Goal: Task Accomplishment & Management: Manage account settings

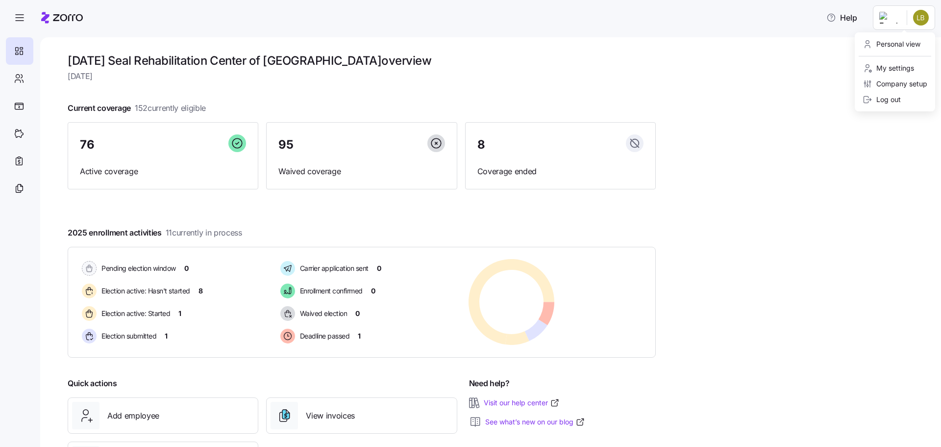
click at [926, 21] on html "Help [DATE] Seal Rehabilitation Center of [GEOGRAPHIC_DATA] overview [DATE] Cur…" at bounding box center [470, 220] width 941 height 441
click at [895, 44] on div "Personal view" at bounding box center [892, 44] width 58 height 11
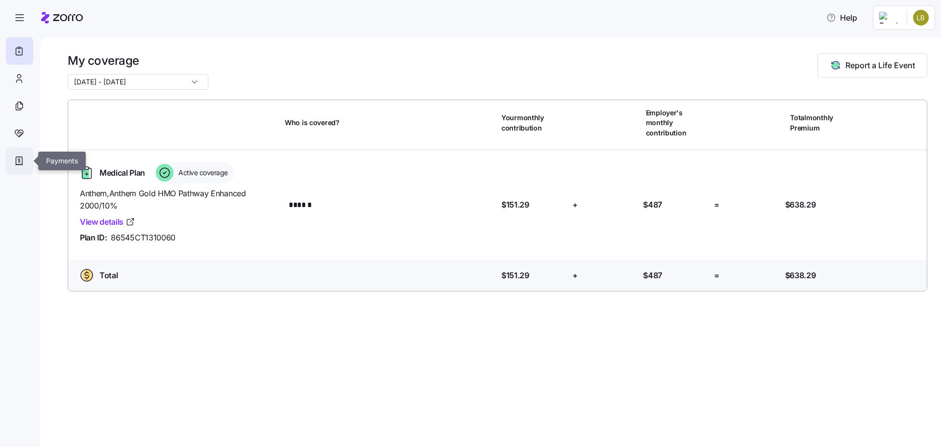
click at [20, 162] on icon at bounding box center [19, 160] width 2 height 4
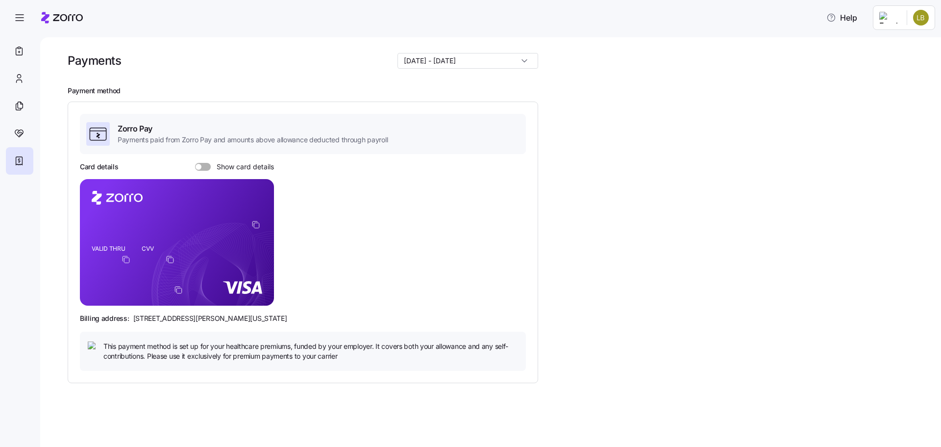
click at [202, 166] on span at bounding box center [207, 167] width 10 height 8
click at [195, 163] on input "Show card details" at bounding box center [195, 163] width 0 height 0
click at [400, 272] on div "Card details Show card details VALID THRU CVV Billing address: [STREET_ADDRESS]…" at bounding box center [303, 266] width 446 height 209
click at [201, 164] on span at bounding box center [200, 167] width 10 height 8
click at [195, 163] on input "Show card details" at bounding box center [195, 163] width 0 height 0
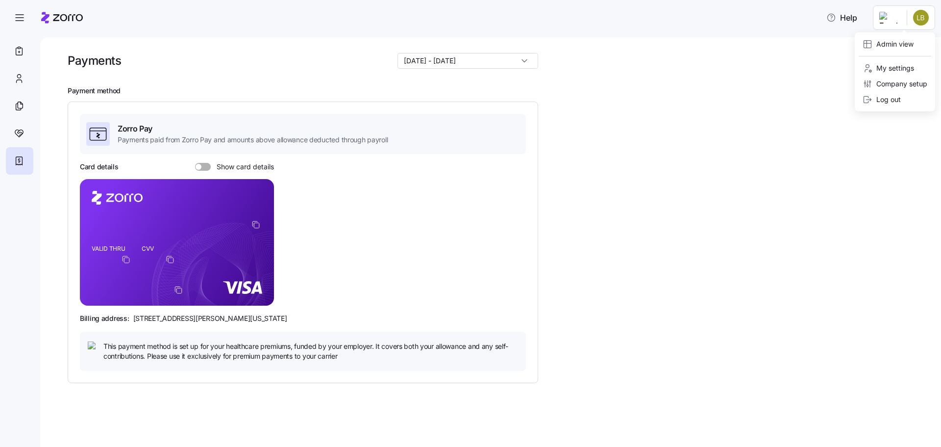
click at [922, 25] on html "Help Payments [DATE] - [DATE] Payment method Zorro Pay Payments paid from Zorro…" at bounding box center [470, 220] width 941 height 441
click at [900, 49] on div "Admin view" at bounding box center [888, 44] width 51 height 11
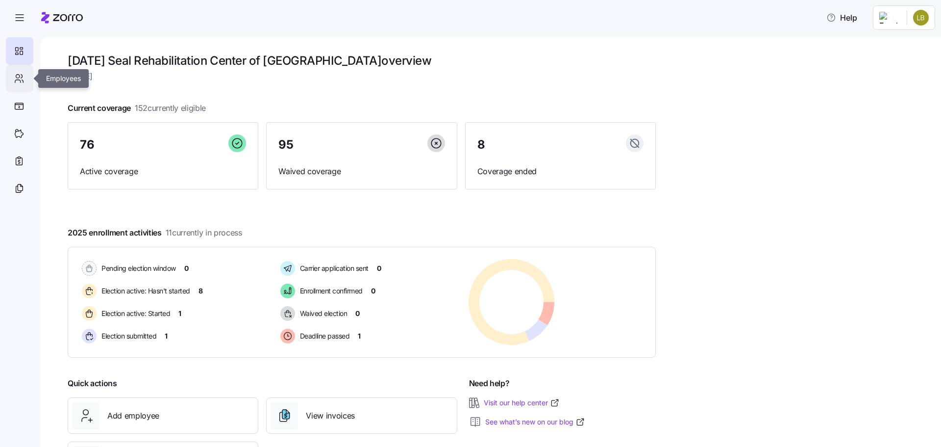
click at [25, 71] on div at bounding box center [19, 78] width 27 height 27
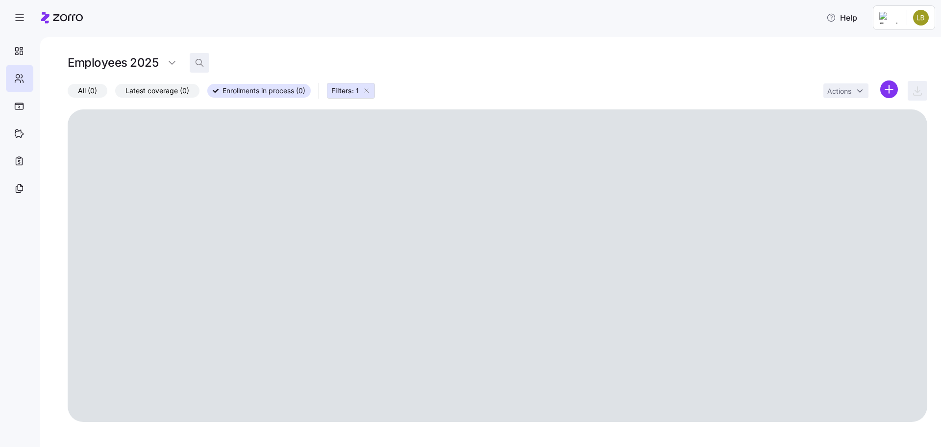
click at [204, 63] on span "button" at bounding box center [199, 62] width 19 height 19
click at [255, 67] on input at bounding box center [288, 63] width 196 height 16
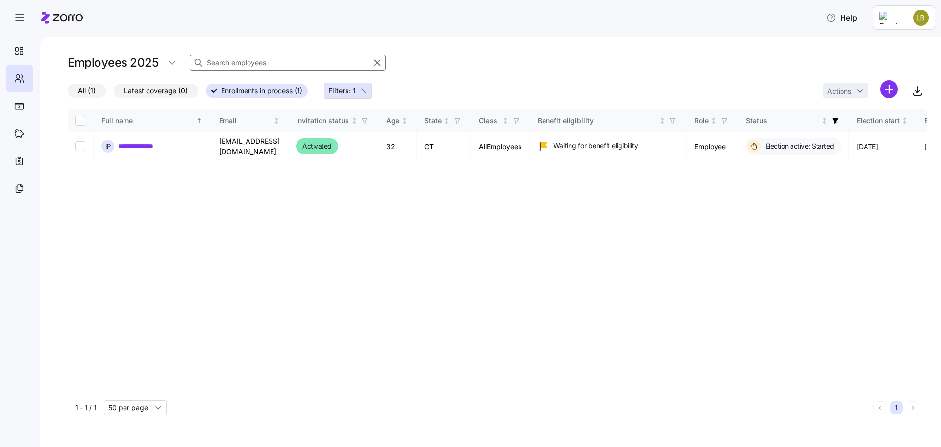
click at [366, 91] on icon "button" at bounding box center [364, 91] width 8 height 8
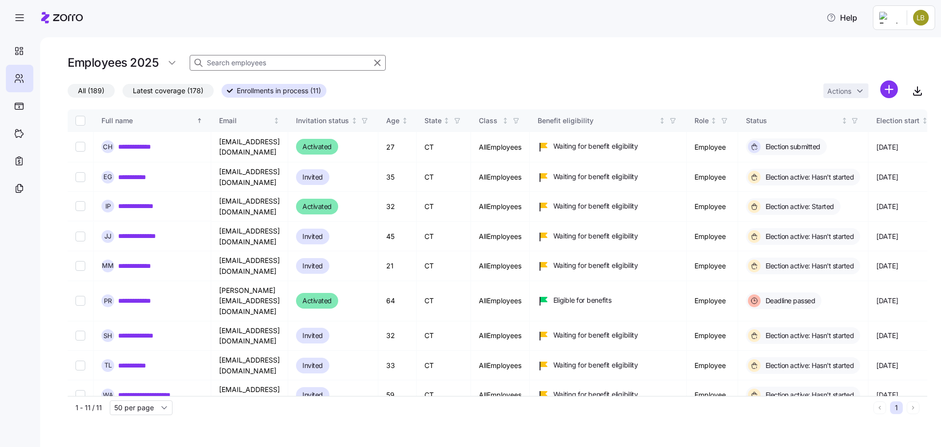
click at [277, 61] on input at bounding box center [288, 63] width 196 height 16
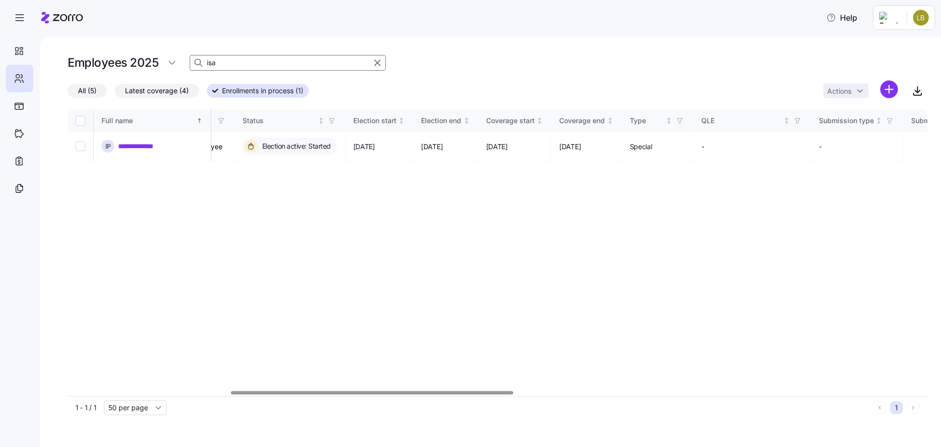
scroll to position [0, 522]
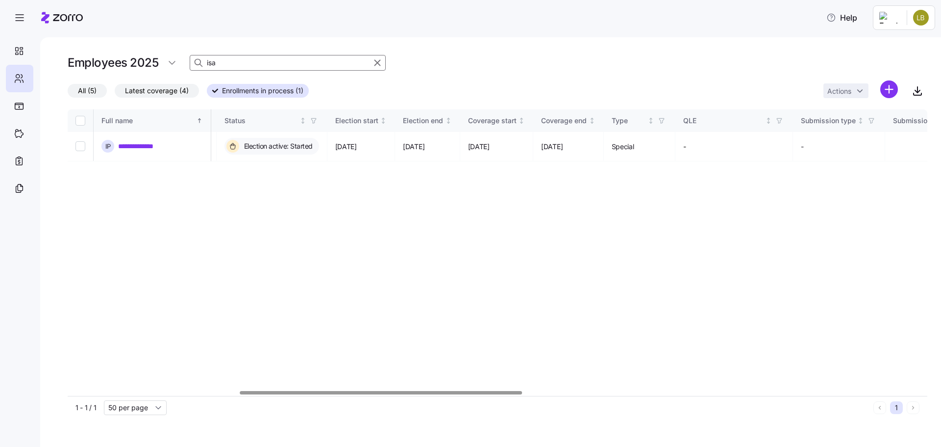
click at [381, 393] on div at bounding box center [498, 393] width 860 height 6
type input "isa"
